Goal: Find specific page/section: Find specific page/section

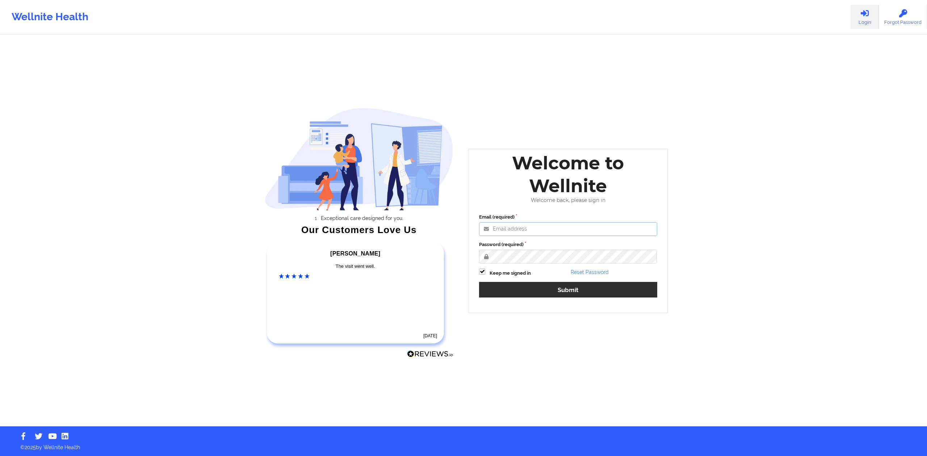
type input "[PERSON_NAME][EMAIL_ADDRESS][DOMAIN_NAME]"
click at [548, 292] on button "Submit" at bounding box center [568, 290] width 178 height 16
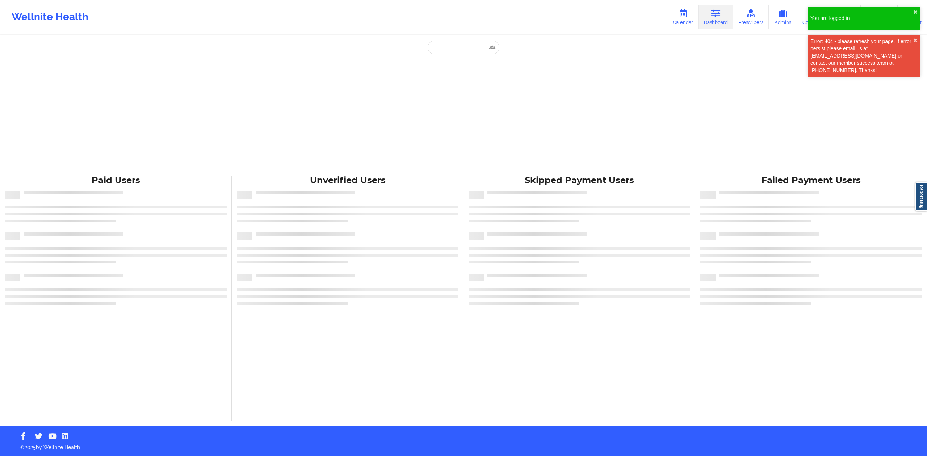
click at [486, 60] on div "Paid Unverified Skipped Failed" at bounding box center [463, 106] width 145 height 130
click at [480, 51] on input "text" at bounding box center [463, 48] width 72 height 14
paste input "[PERSON_NAME]"
type input "[PERSON_NAME]"
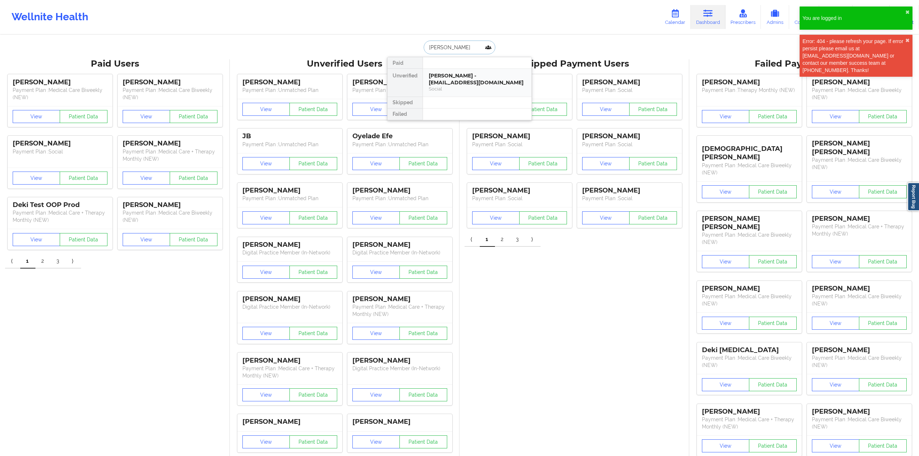
click at [472, 84] on div "[PERSON_NAME] - [EMAIL_ADDRESS][DOMAIN_NAME]" at bounding box center [477, 78] width 97 height 13
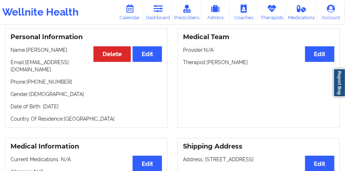
scroll to position [69, 0]
